Goal: Transaction & Acquisition: Purchase product/service

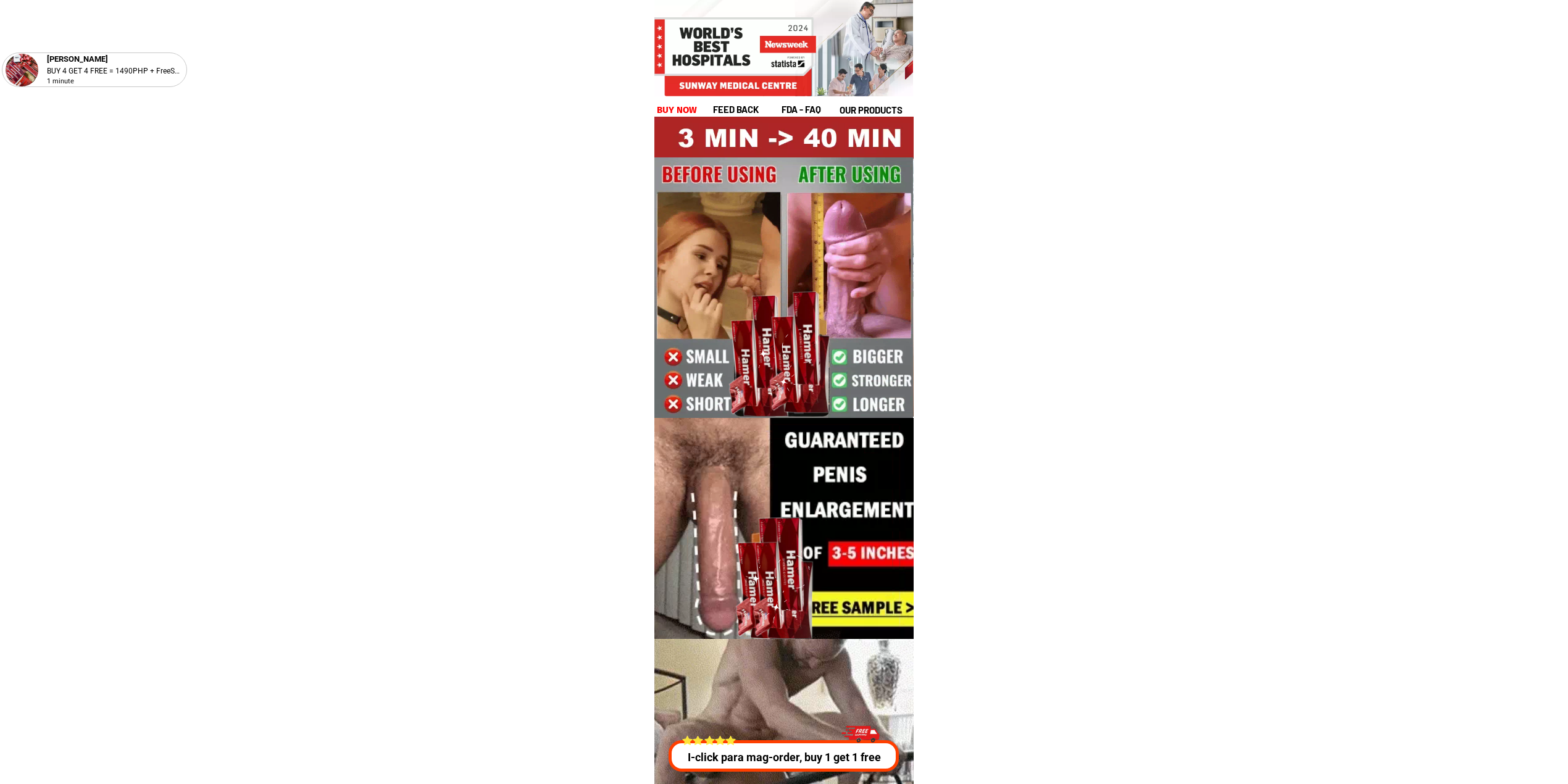
click at [799, 741] on div at bounding box center [784, 756] width 230 height 32
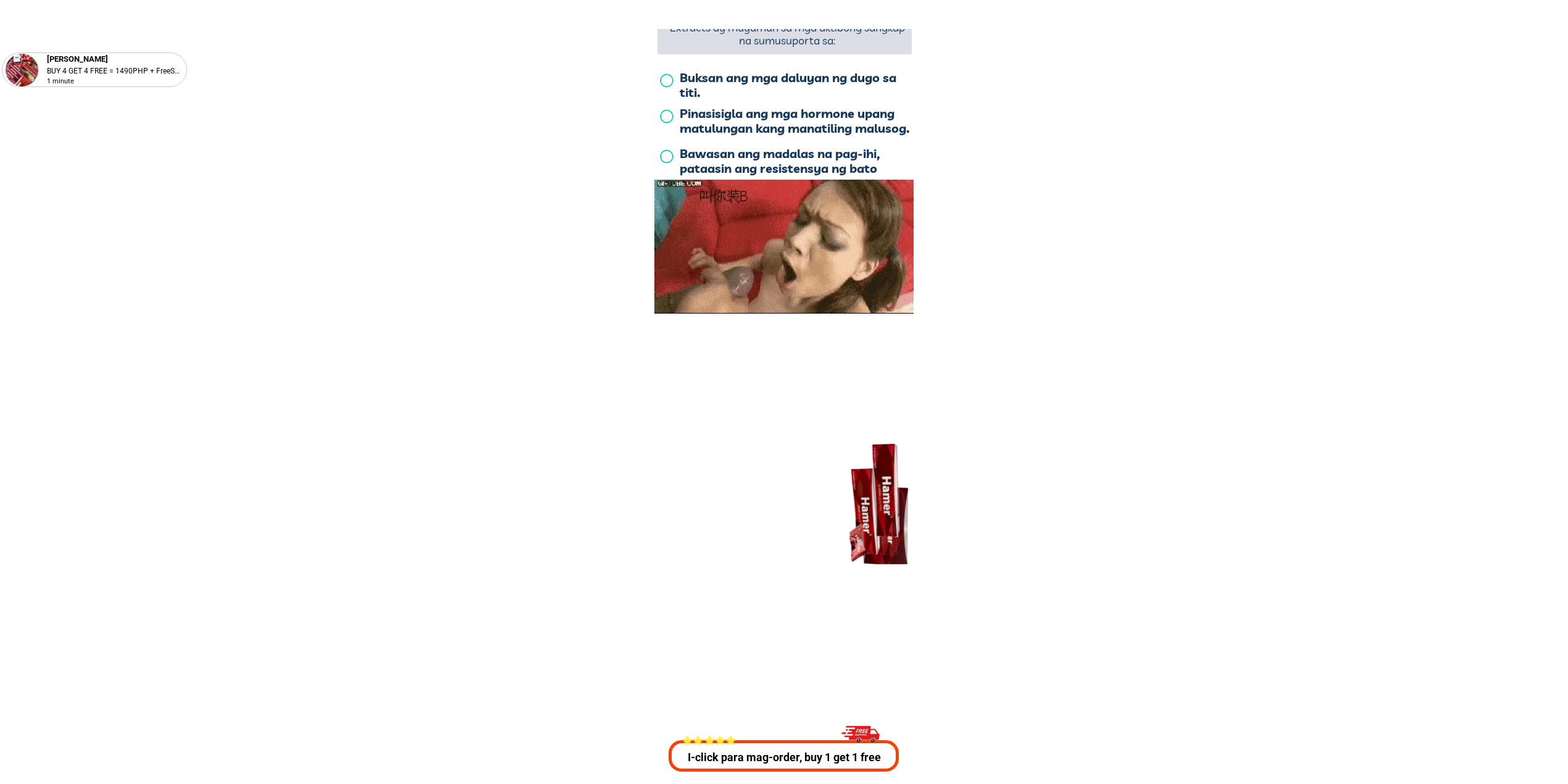
scroll to position [4446, 0]
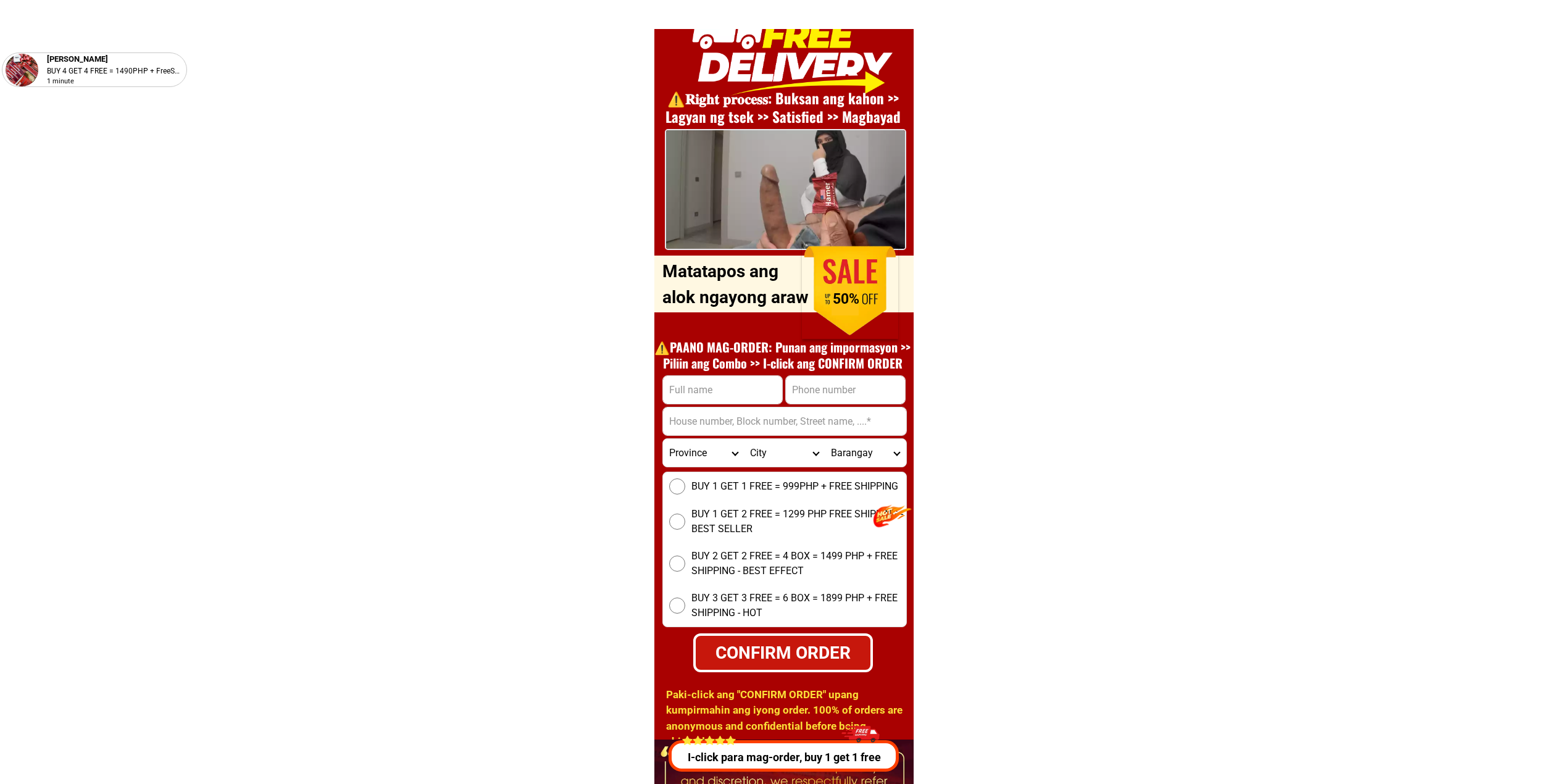
click at [757, 365] on h1 "⚠️️PAANO MAG-ORDER: Punan ang impormasyon >> Piliin ang Combo >> I-click ang CO…" at bounding box center [783, 355] width 269 height 32
click at [841, 386] on input "Input phone_number" at bounding box center [845, 390] width 119 height 28
paste input "09076763376"
type input "09076763376"
click at [778, 415] on input "Input address" at bounding box center [785, 420] width 244 height 28
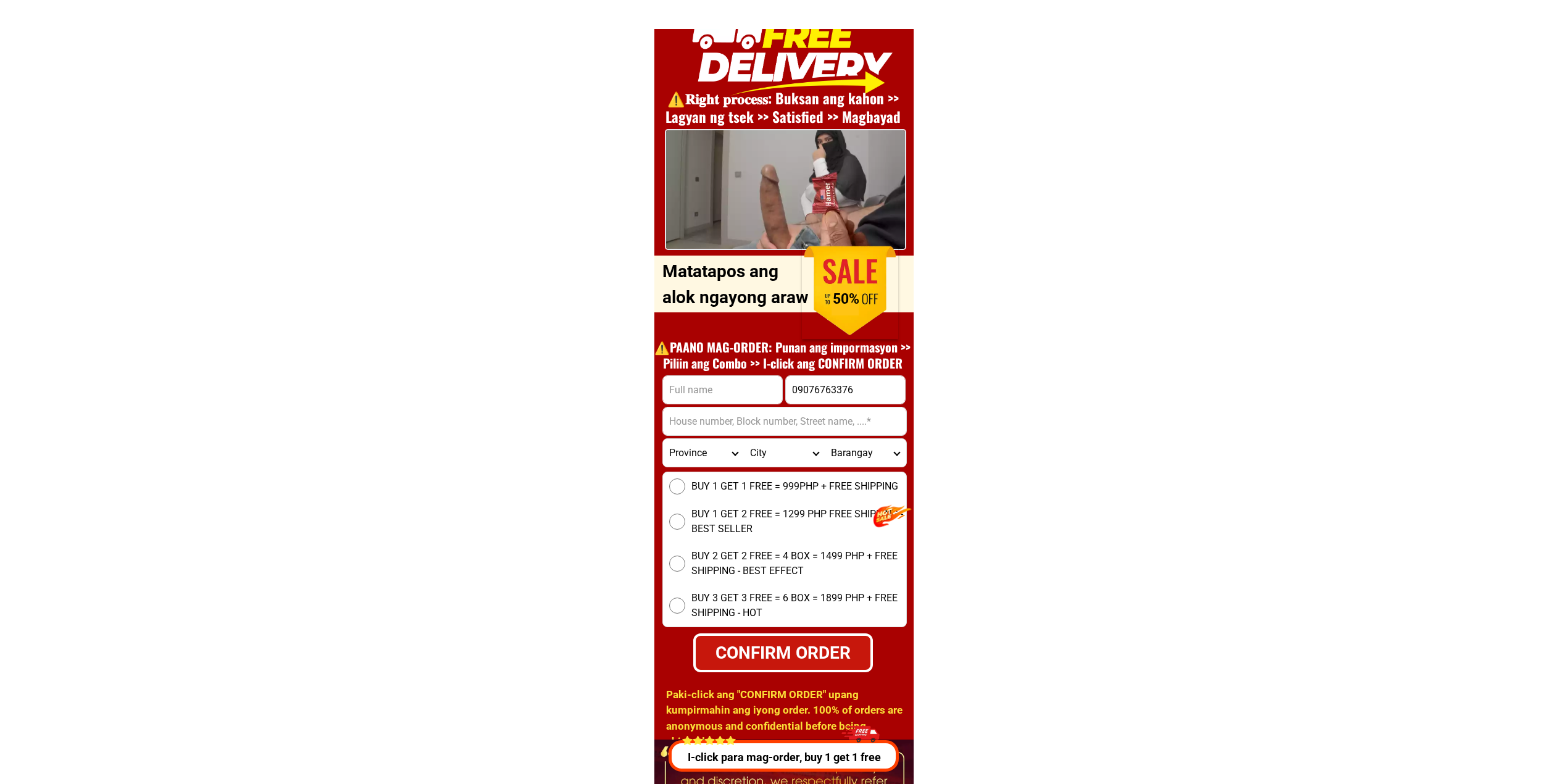
paste input "Address: [STREET_ADDRESS][DEMOGRAPHIC_DATA]"
drag, startPoint x: 714, startPoint y: 418, endPoint x: 640, endPoint y: 426, distance: 74.4
type input "[STREET_ADDRESS][DEMOGRAPHIC_DATA]"
click at [739, 391] on input "Input full_name" at bounding box center [723, 390] width 119 height 28
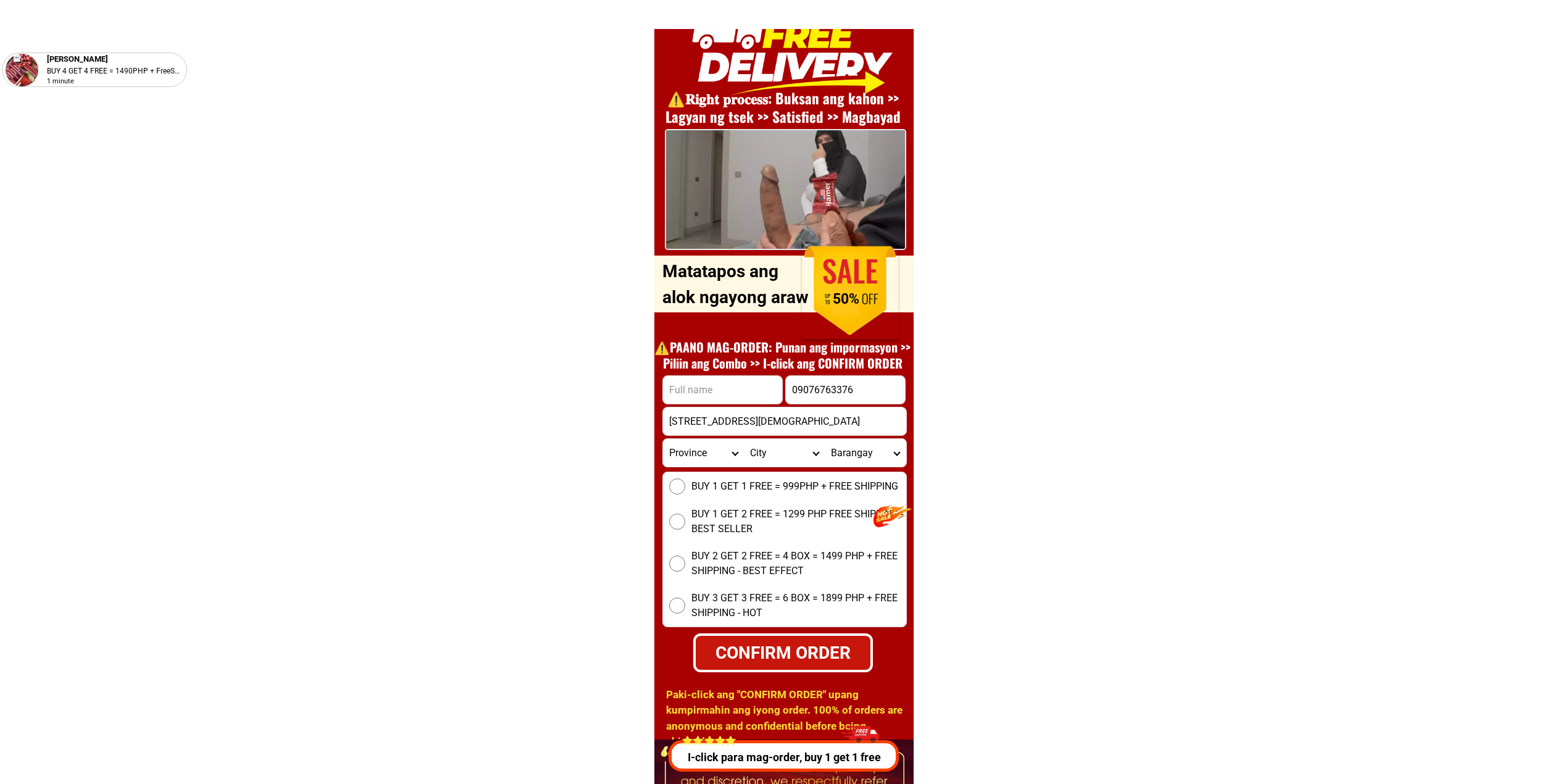
paste input "[PERSON_NAME]"
type input "[PERSON_NAME]"
click at [699, 452] on select "Province [GEOGRAPHIC_DATA] [GEOGRAPHIC_DATA][PERSON_NAME][GEOGRAPHIC_DATA][GEOG…" at bounding box center [704, 452] width 81 height 28
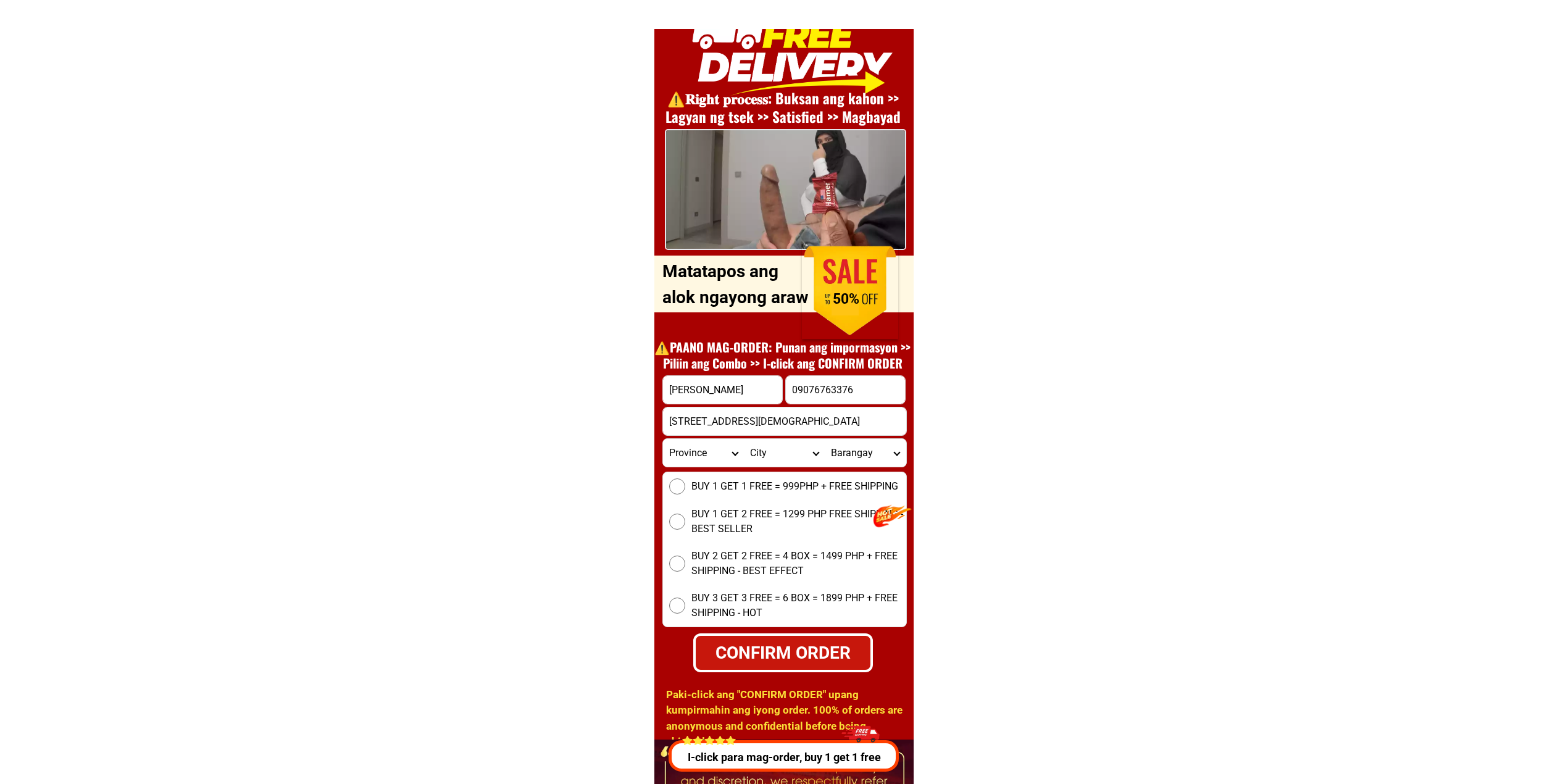
click at [699, 452] on select "Province [GEOGRAPHIC_DATA] [GEOGRAPHIC_DATA][PERSON_NAME][GEOGRAPHIC_DATA][GEOG…" at bounding box center [704, 452] width 81 height 28
select select "63_219"
click at [663, 439] on select "Province [GEOGRAPHIC_DATA] [GEOGRAPHIC_DATA][PERSON_NAME][GEOGRAPHIC_DATA][GEOG…" at bounding box center [704, 452] width 81 height 28
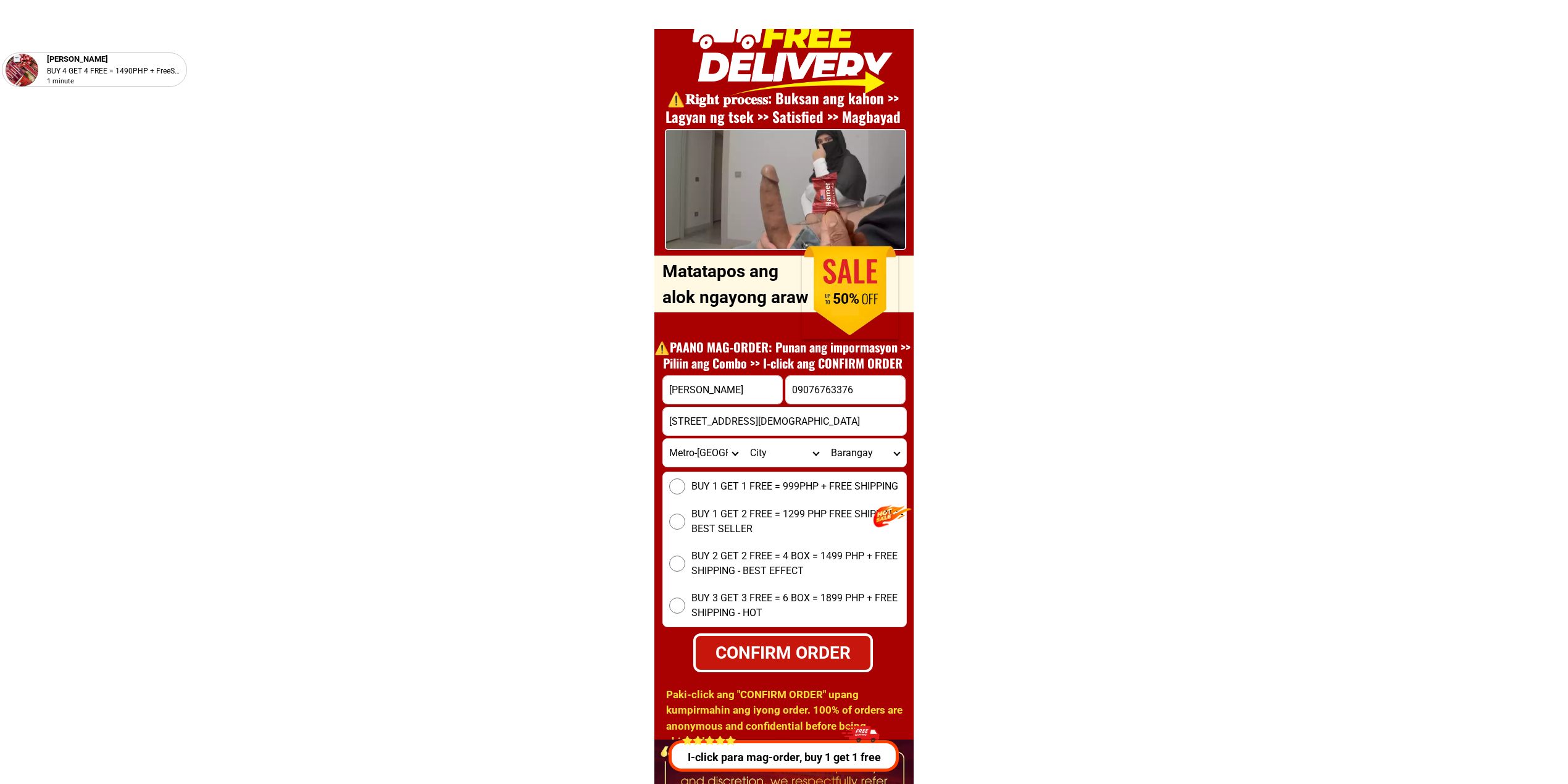
click at [784, 447] on select "City [GEOGRAPHIC_DATA] [GEOGRAPHIC_DATA] [GEOGRAPHIC_DATA] [GEOGRAPHIC_DATA]-ci…" at bounding box center [784, 452] width 81 height 28
select select "63_2199023"
click at [744, 439] on select "City [GEOGRAPHIC_DATA] [GEOGRAPHIC_DATA] [GEOGRAPHIC_DATA] [GEOGRAPHIC_DATA]-ci…" at bounding box center [784, 452] width 81 height 28
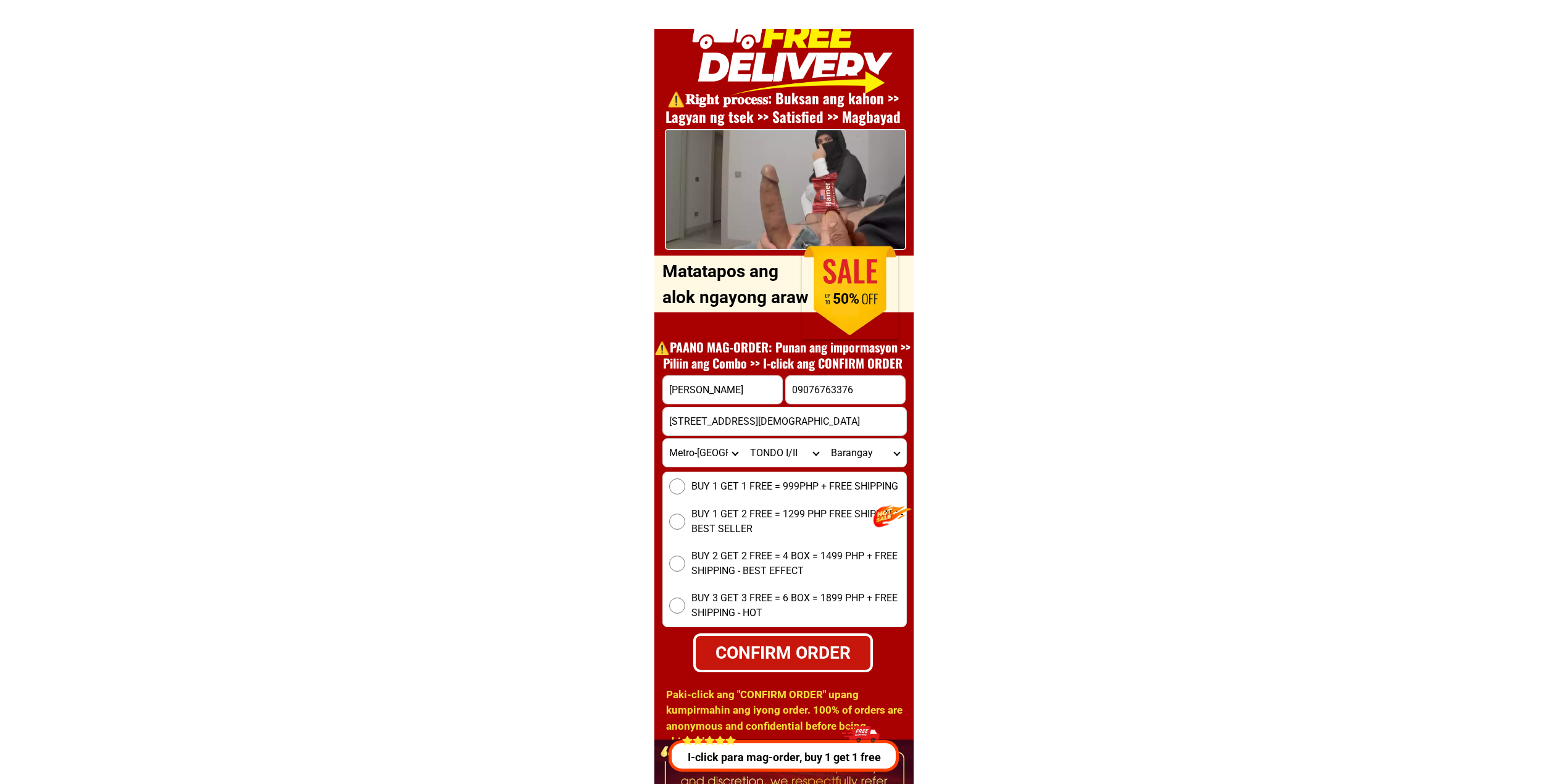
click at [784, 459] on select "City [GEOGRAPHIC_DATA] [GEOGRAPHIC_DATA] [GEOGRAPHIC_DATA] [GEOGRAPHIC_DATA]-ci…" at bounding box center [784, 452] width 81 height 28
click at [769, 472] on div "BUY 1 GET 1 FREE = 999PHP + FREE SHIPPING BUY 1 GET 2 FREE = 1299 PHP FREE SHIP…" at bounding box center [784, 549] width 244 height 156
click at [769, 459] on select "City [GEOGRAPHIC_DATA] [GEOGRAPHIC_DATA] [GEOGRAPHIC_DATA] [GEOGRAPHIC_DATA]-ci…" at bounding box center [784, 452] width 81 height 28
click at [769, 458] on select "City [GEOGRAPHIC_DATA] [GEOGRAPHIC_DATA] [GEOGRAPHIC_DATA] [GEOGRAPHIC_DATA]-ci…" at bounding box center [784, 452] width 81 height 28
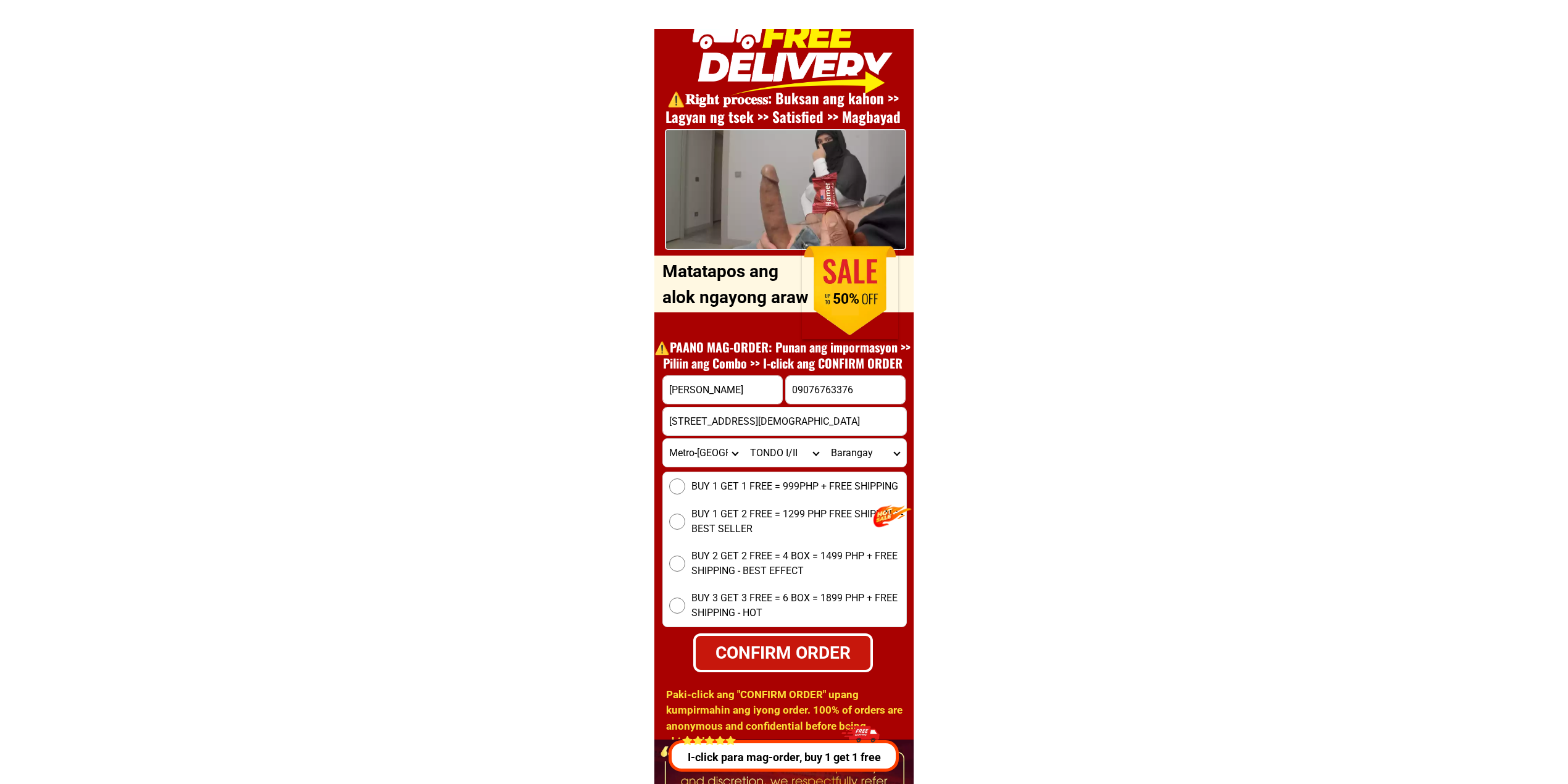
click at [744, 439] on select "City [GEOGRAPHIC_DATA] [GEOGRAPHIC_DATA] [GEOGRAPHIC_DATA] [GEOGRAPHIC_DATA]-ci…" at bounding box center [784, 452] width 81 height 28
click at [835, 464] on select "[GEOGRAPHIC_DATA]" at bounding box center [865, 452] width 81 height 28
click at [833, 450] on select "[GEOGRAPHIC_DATA]" at bounding box center [865, 452] width 81 height 28
select select "63_21990237186"
click at [784, 467] on form "[GEOGRAPHIC_DATA][PERSON_NAME] 09076763376 CONFIRM ORDER [STREET_ADDRESS] [GEOG…" at bounding box center [784, 524] width 244 height 297
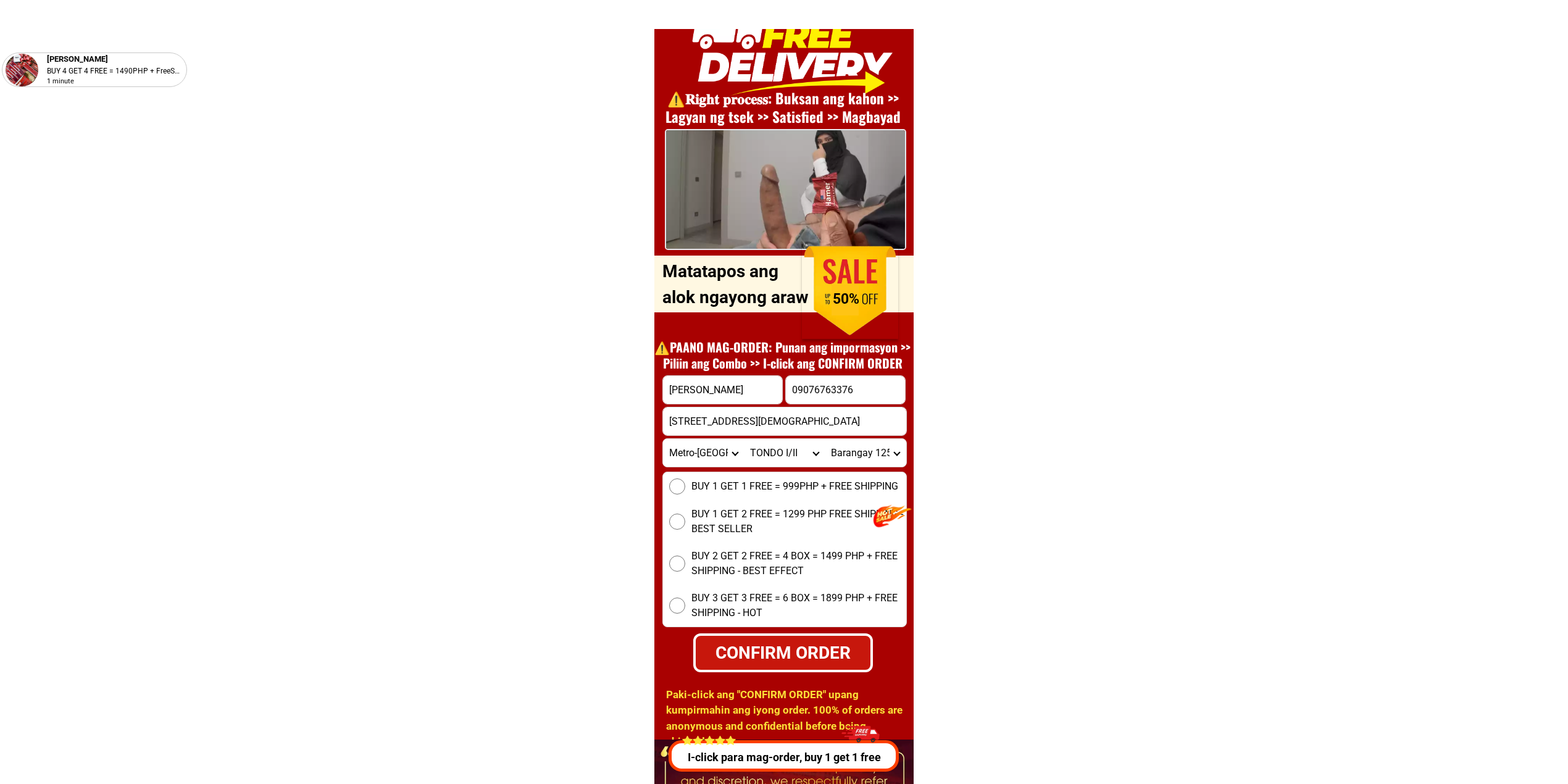
click at [779, 458] on select "City [GEOGRAPHIC_DATA] [GEOGRAPHIC_DATA] [GEOGRAPHIC_DATA] [GEOGRAPHIC_DATA]-ci…" at bounding box center [784, 452] width 81 height 28
select select "63_2195470"
click at [744, 439] on select "City [GEOGRAPHIC_DATA] [GEOGRAPHIC_DATA] [GEOGRAPHIC_DATA] [GEOGRAPHIC_DATA]-ci…" at bounding box center [784, 452] width 81 height 28
drag, startPoint x: 833, startPoint y: 453, endPoint x: 847, endPoint y: 454, distance: 14.0
click at [833, 453] on select "[GEOGRAPHIC_DATA]" at bounding box center [865, 452] width 81 height 28
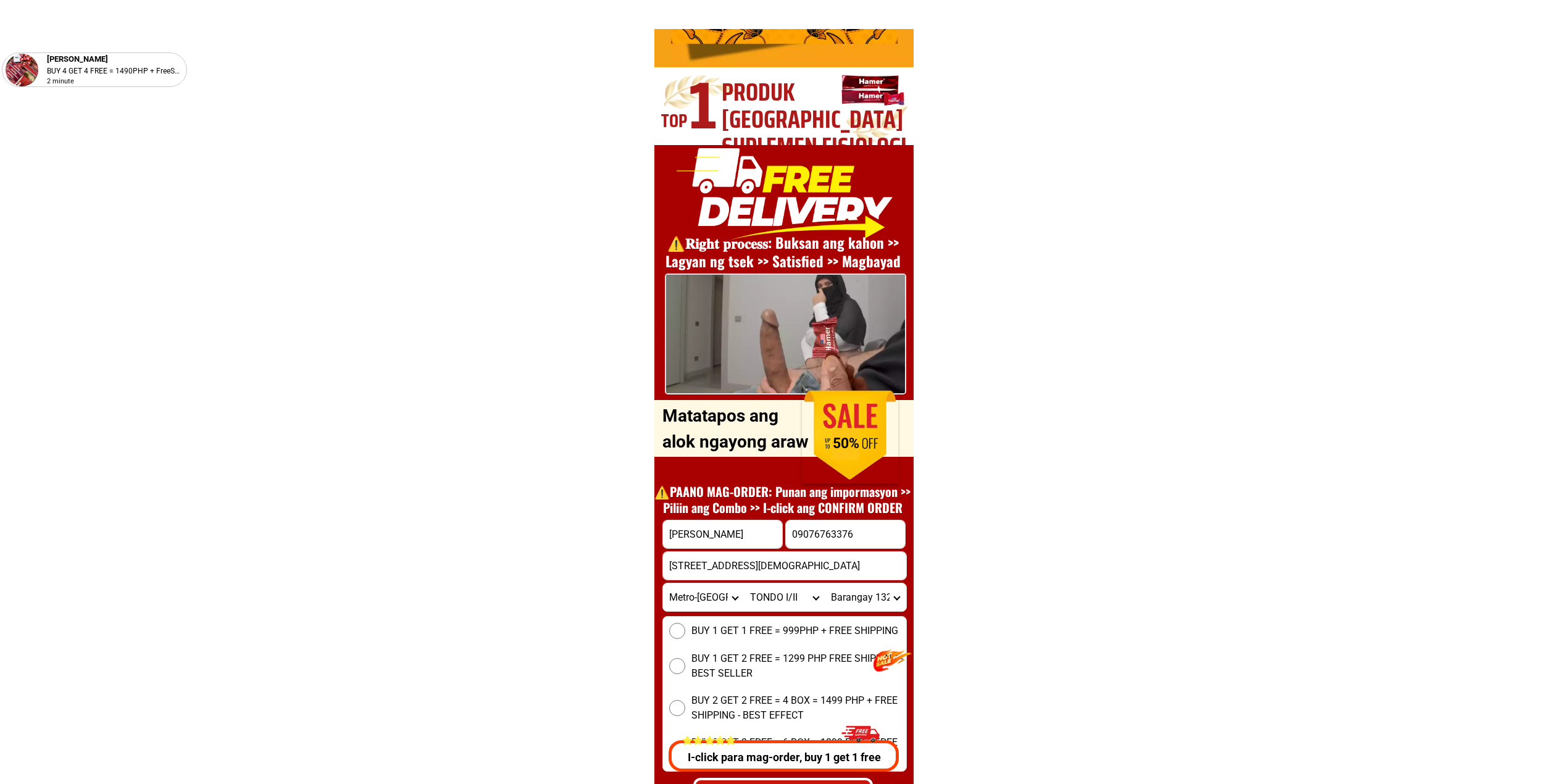
scroll to position [4283, 0]
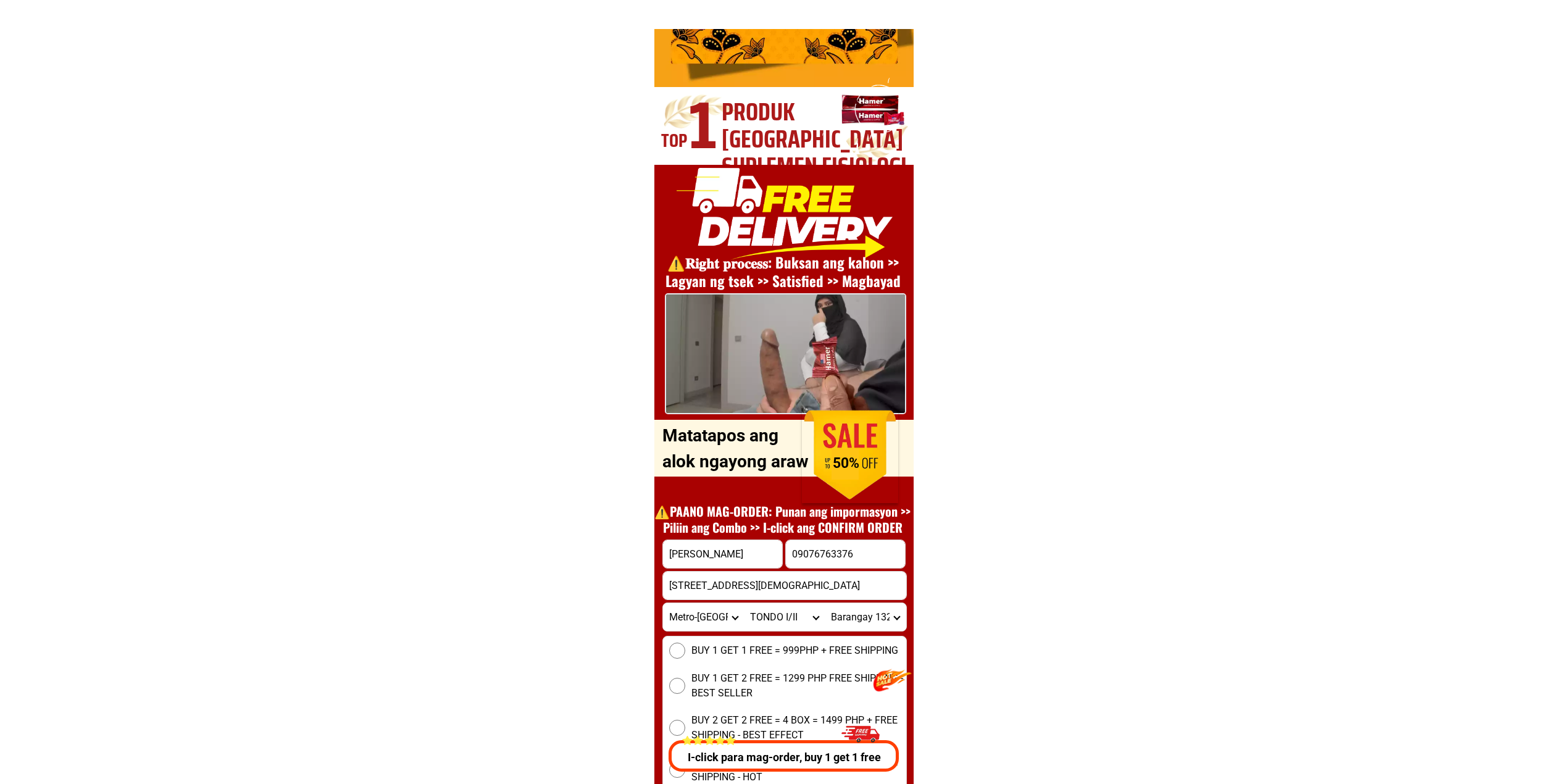
click at [855, 622] on select "[GEOGRAPHIC_DATA]" at bounding box center [865, 616] width 81 height 28
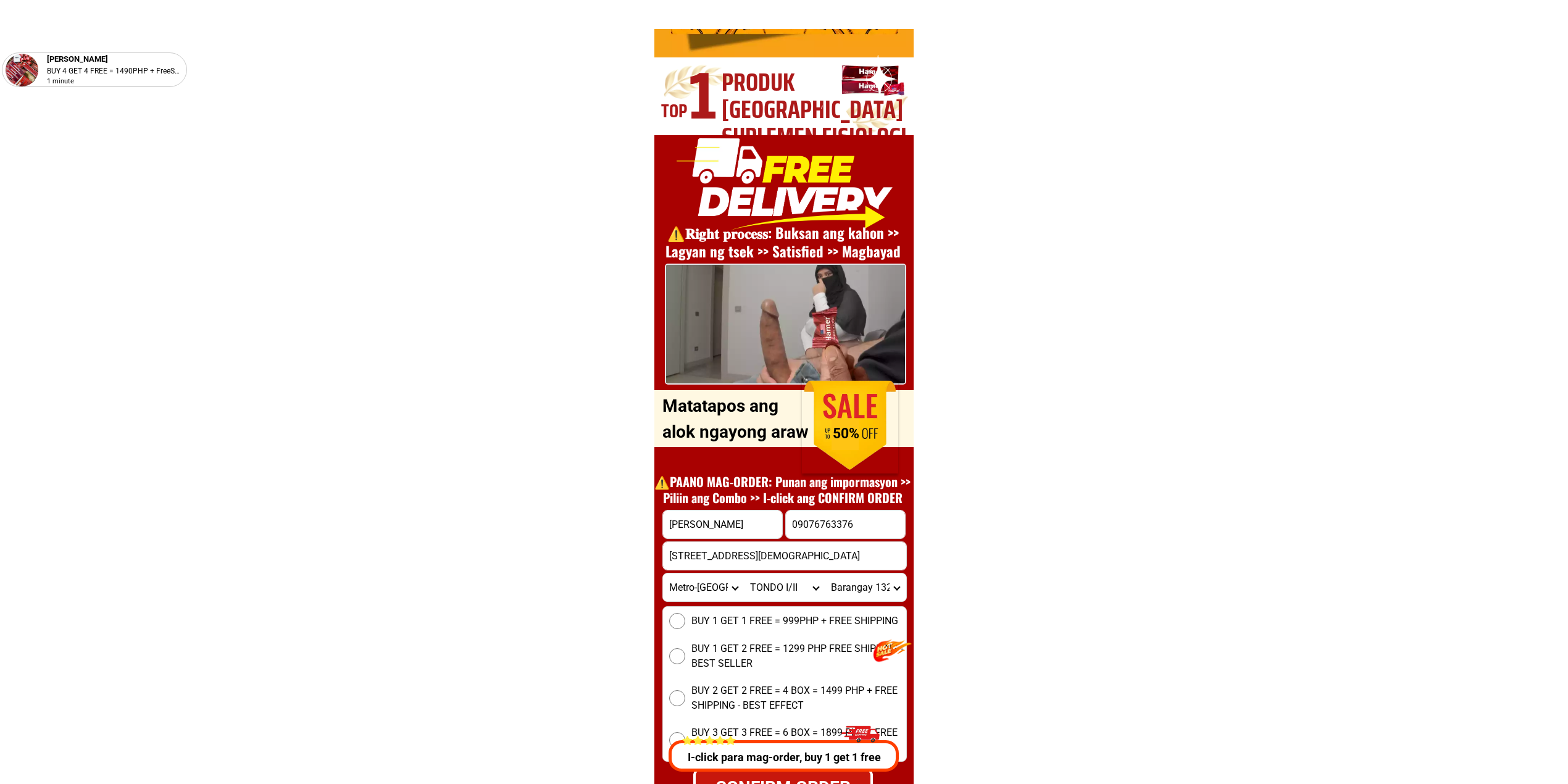
scroll to position [4365, 0]
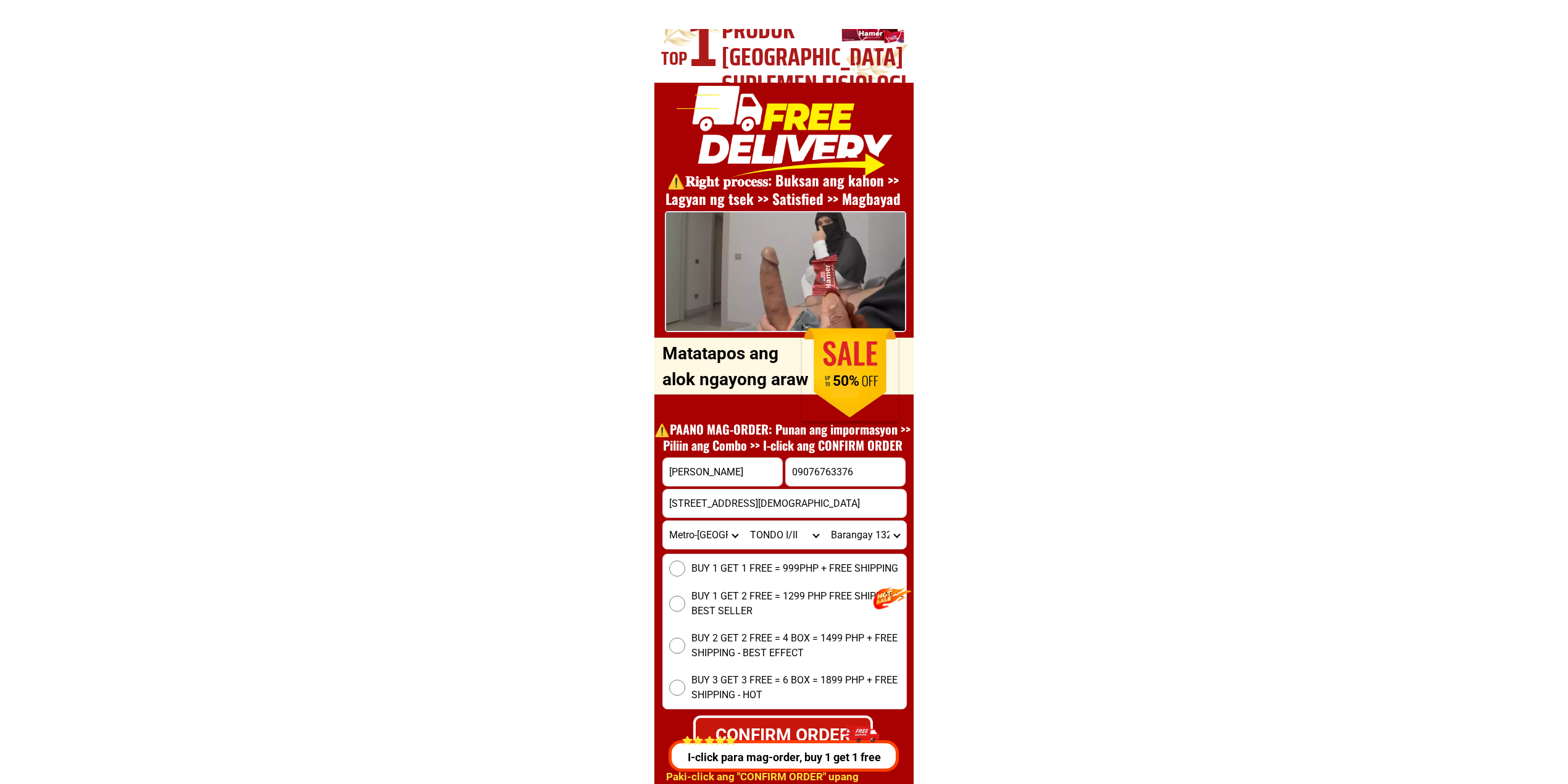
click at [884, 533] on select "[GEOGRAPHIC_DATA]" at bounding box center [865, 534] width 81 height 28
select select "63_21954702978"
click at [825, 521] on select "[GEOGRAPHIC_DATA]" at bounding box center [865, 534] width 81 height 28
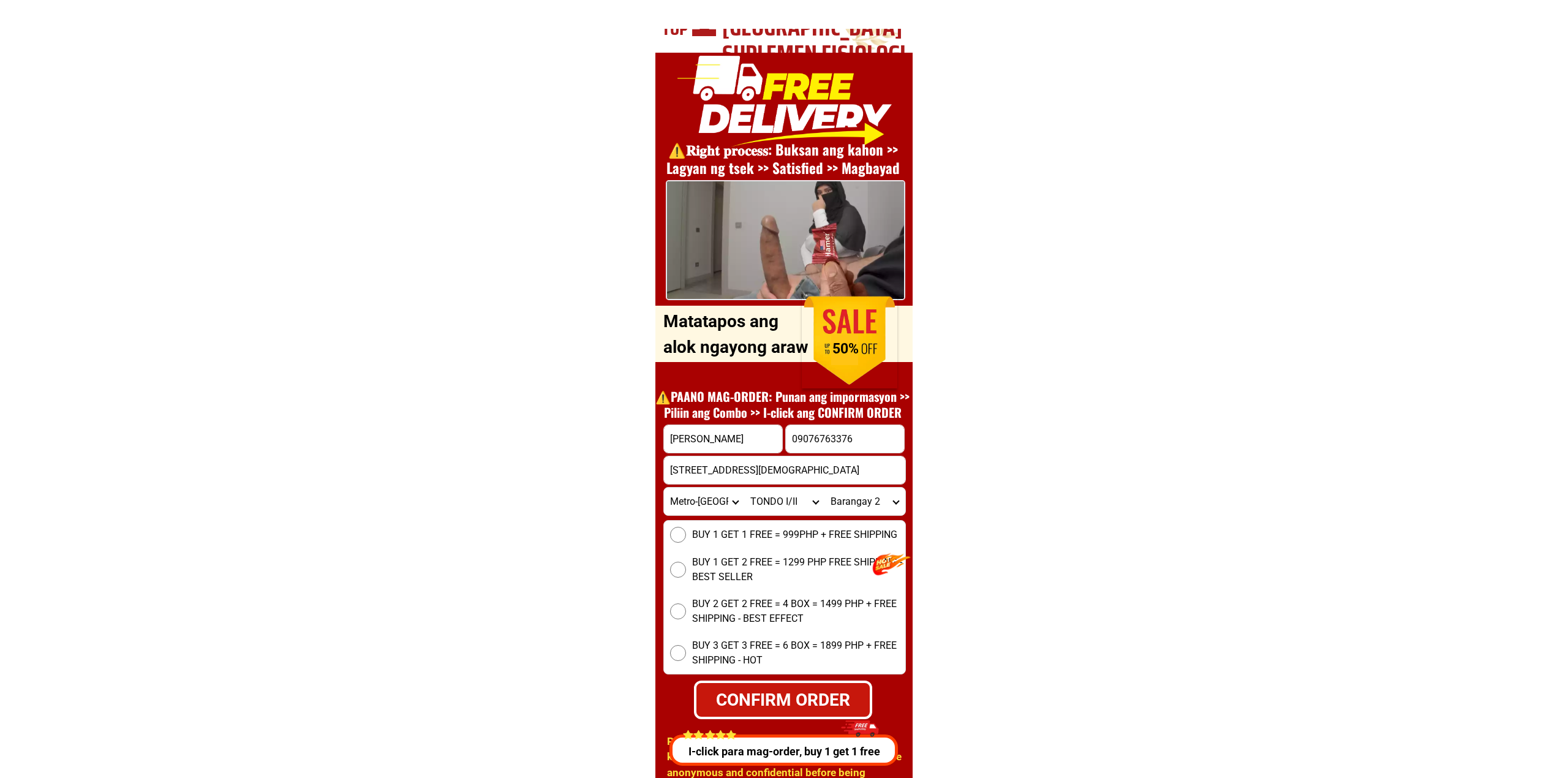
scroll to position [4412, 0]
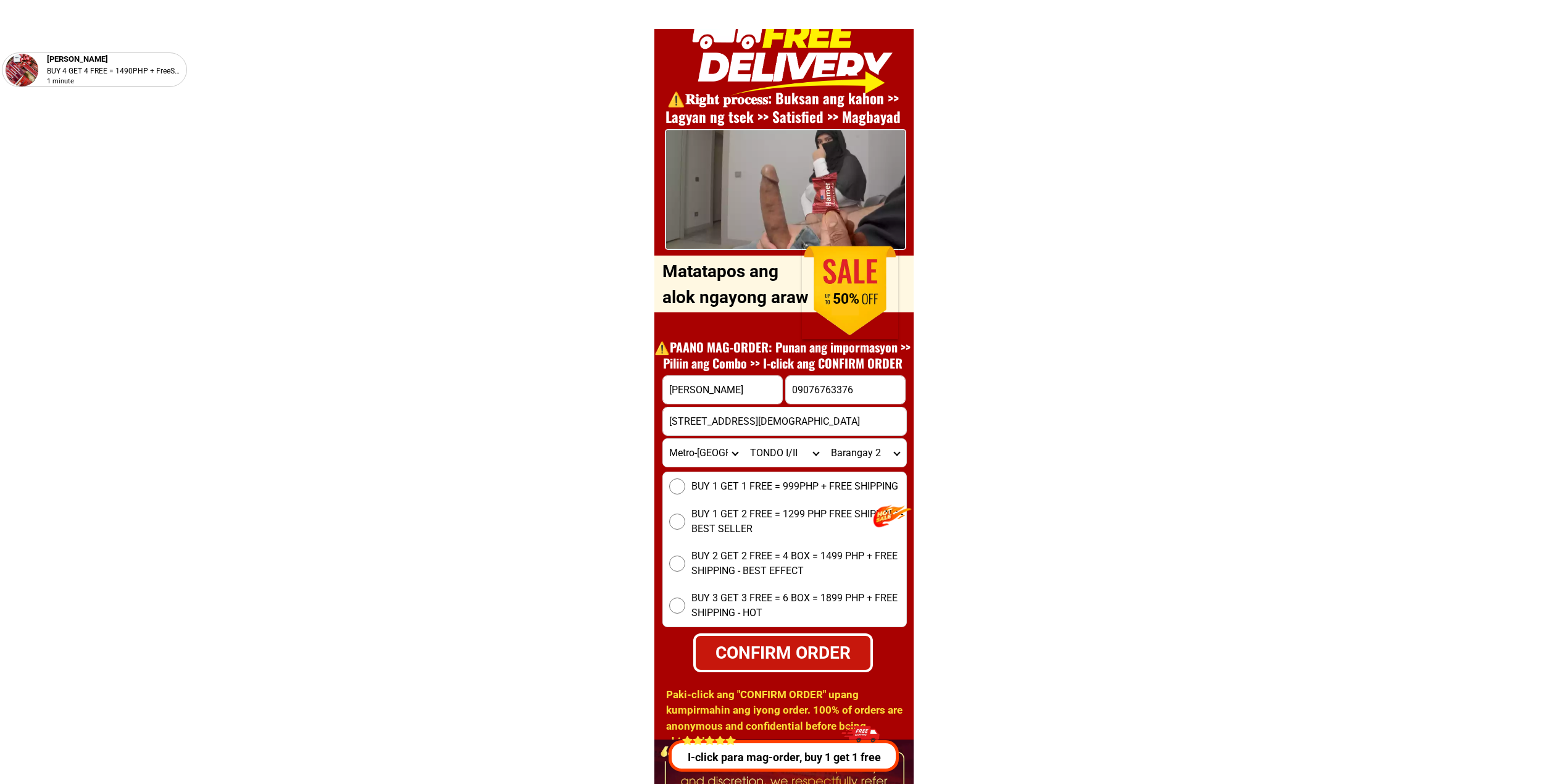
click at [707, 492] on span "BUY 1 GET 1 FREE = 999PHP + FREE SHIPPING" at bounding box center [795, 486] width 207 height 15
click at [686, 492] on input "BUY 1 GET 1 FREE = 999PHP + FREE SHIPPING" at bounding box center [677, 486] width 16 height 16
click at [761, 660] on div "CONFIRM ORDER" at bounding box center [783, 652] width 175 height 26
radio input "true"
